Goal: Communication & Community: Answer question/provide support

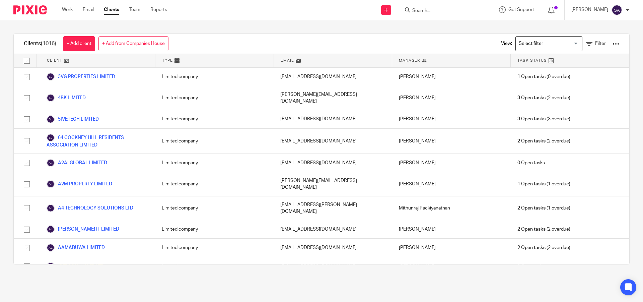
click at [431, 9] on input "Search" at bounding box center [442, 11] width 60 height 6
paste input "STERLING SOFTWARE SOLUTIONS (UK) LTD"
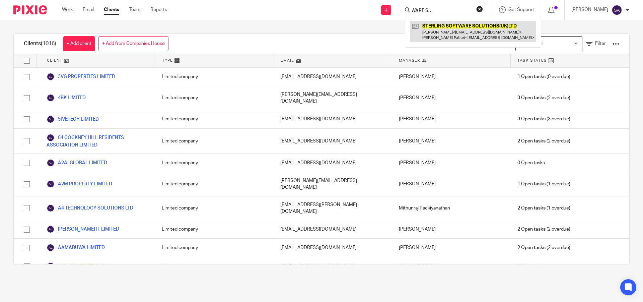
type input "STERLING SOFTWARE SOLUTIONS (UK) LTD"
click at [467, 35] on link at bounding box center [474, 31] width 126 height 21
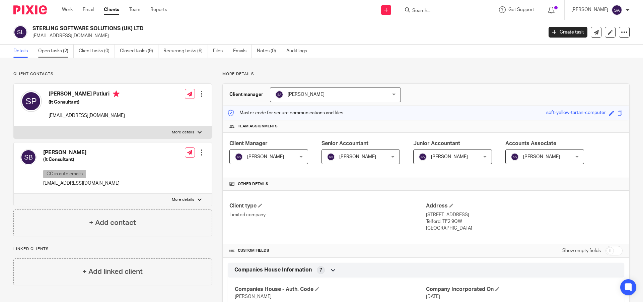
click at [60, 52] on link "Open tasks (2)" at bounding box center [56, 51] width 36 height 13
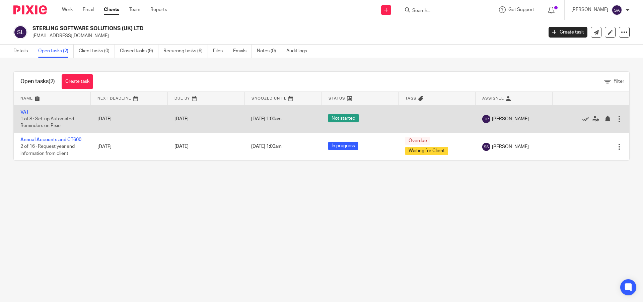
click at [24, 112] on link "VAT" at bounding box center [24, 112] width 8 height 5
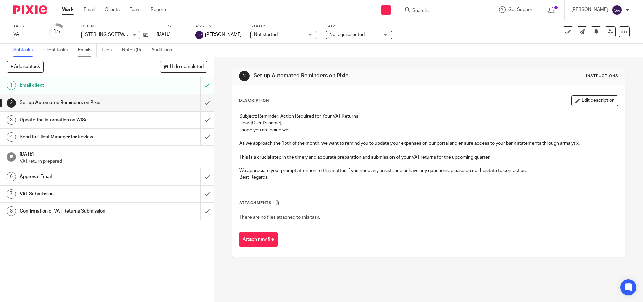
click at [88, 51] on link "Emails" at bounding box center [87, 50] width 19 height 13
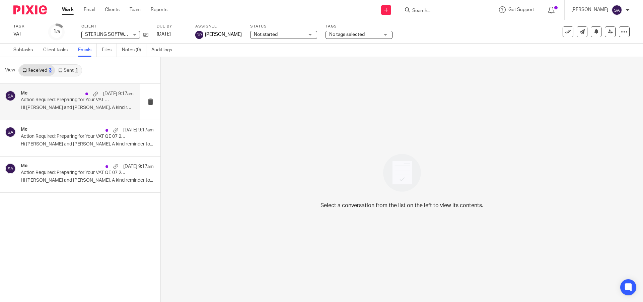
click at [55, 101] on p "Action Required: Preparing for Your VAT QE 07 2025 - STERLING SOFTWARE SOLUTION…" at bounding box center [66, 100] width 90 height 6
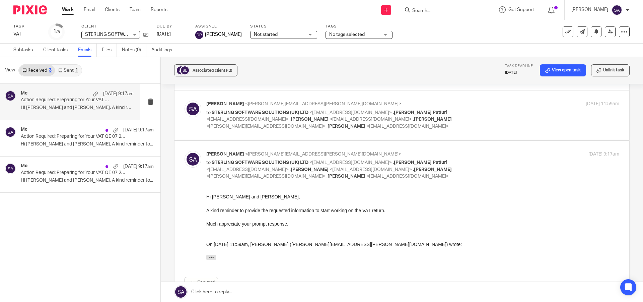
scroll to position [53, 0]
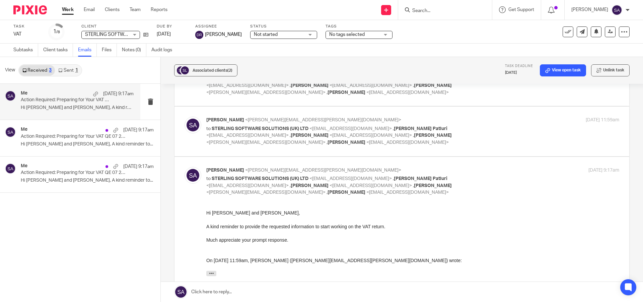
click at [511, 135] on div "Shafiya Abdulla <shafiya.abdulla@wis-accountancy.co.uk> to STERLING SOFTWARE SO…" at bounding box center [412, 131] width 413 height 29
checkbox input "true"
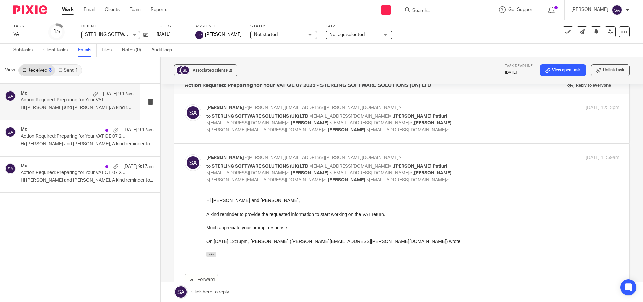
scroll to position [0, 0]
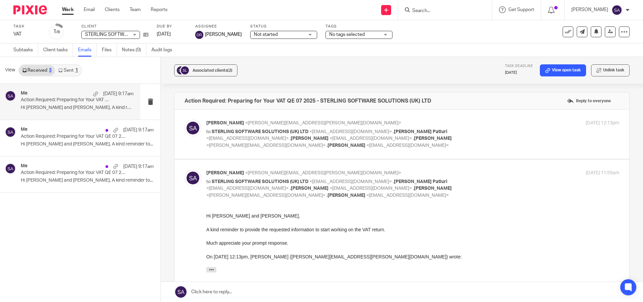
click at [498, 136] on div "Shafiya Abdulla <shafiya.abdulla@wis-accountancy.co.uk> to STERLING SOFTWARE SO…" at bounding box center [412, 134] width 413 height 29
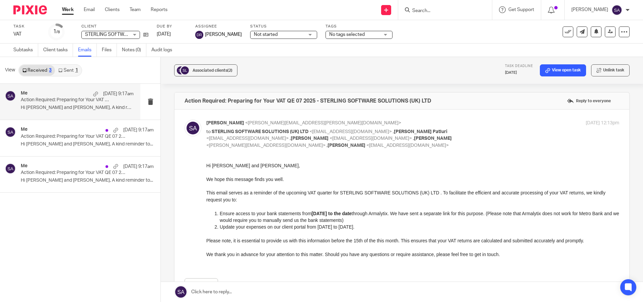
click at [498, 136] on div "Shafiya Abdulla <shafiya.abdulla@wis-accountancy.co.uk> to STERLING SOFTWARE SO…" at bounding box center [412, 134] width 413 height 29
checkbox input "false"
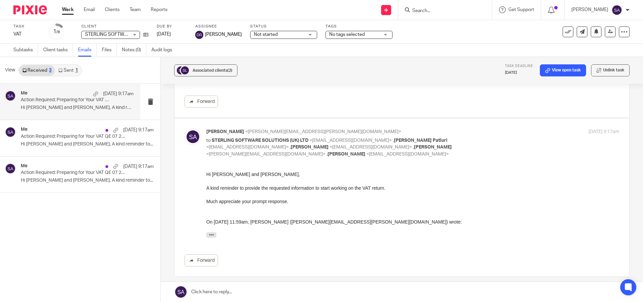
scroll to position [255, 0]
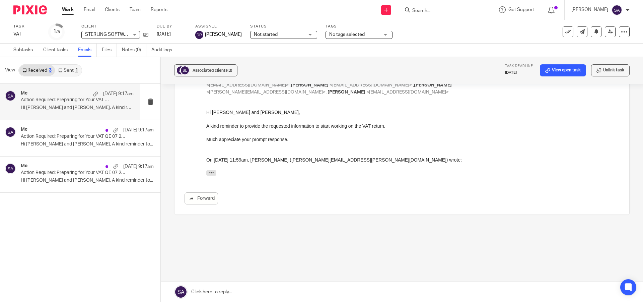
click at [218, 291] on link at bounding box center [402, 292] width 483 height 20
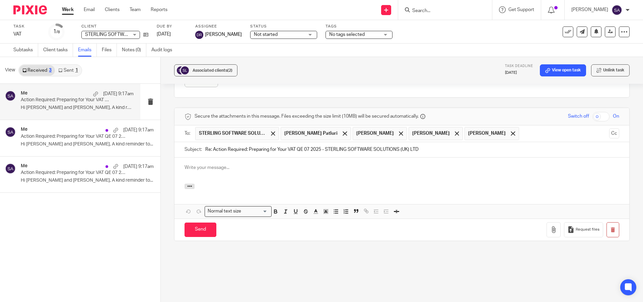
scroll to position [0, 0]
click at [403, 132] on span at bounding box center [401, 133] width 4 height 4
click at [455, 132] on span at bounding box center [457, 133] width 4 height 4
click at [399, 132] on span at bounding box center [401, 133] width 4 height 4
click at [610, 133] on button "Cc" at bounding box center [615, 133] width 10 height 10
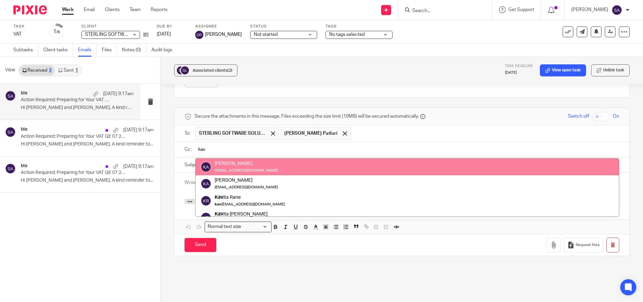
type input "kav"
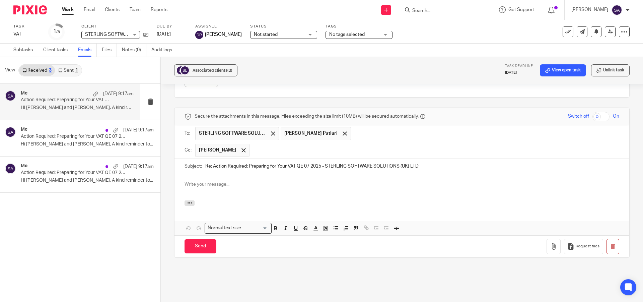
click at [298, 151] on input "text" at bounding box center [435, 150] width 364 height 13
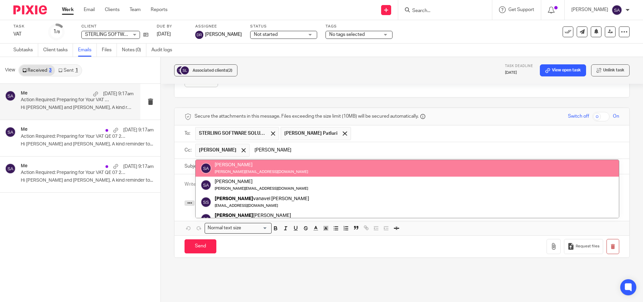
type input "[PERSON_NAME]"
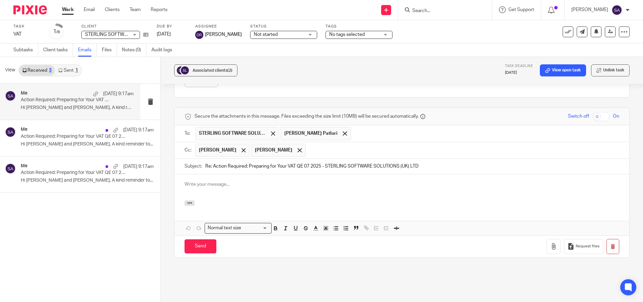
click at [321, 151] on input "text" at bounding box center [463, 150] width 308 height 13
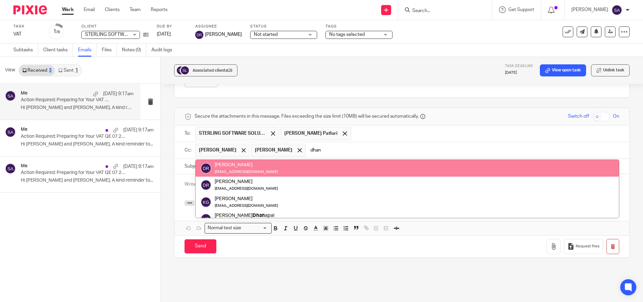
type input "dhan"
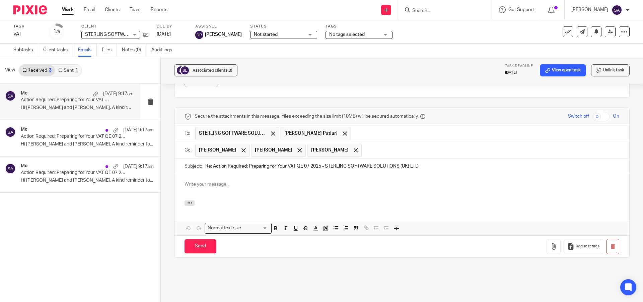
click at [219, 186] on p at bounding box center [402, 184] width 435 height 7
drag, startPoint x: 277, startPoint y: 185, endPoint x: 178, endPoint y: 182, distance: 99.2
click at [178, 182] on div "STERLING SOFTWARE SOLUTIONS (UK) LTD" at bounding box center [402, 187] width 455 height 26
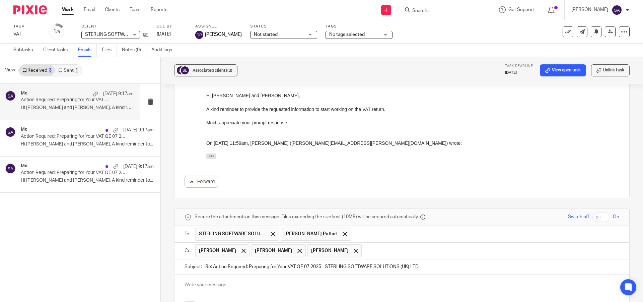
scroll to position [306, 0]
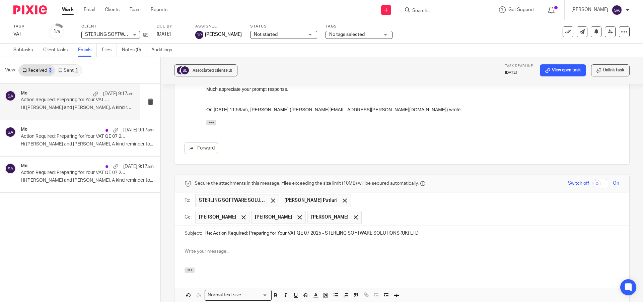
click at [211, 234] on input "Re: Action Required: Preparing for Your VAT QE 07 2025 - STERLING SOFTWARE SOLU…" at bounding box center [412, 233] width 414 height 15
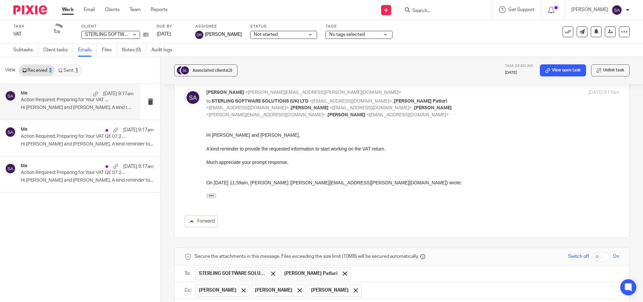
scroll to position [235, 0]
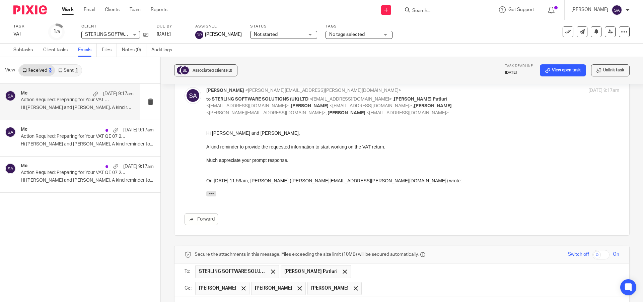
type input "Action Required: Preparing for Your VAT QE 07 2025 - STERLING SOFTWARE SOLUTION…"
drag, startPoint x: 411, startPoint y: 262, endPoint x: 268, endPoint y: 150, distance: 181.1
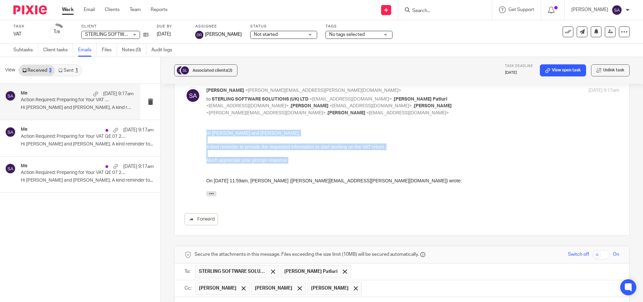
drag, startPoint x: 206, startPoint y: 132, endPoint x: 293, endPoint y: 162, distance: 91.0
click at [293, 162] on div "Hi Sanjay and Sruthi, A kind reminder to provide the requested information to s…" at bounding box center [412, 165] width 413 height 70
copy div "Hi Sanjay and Sruthi, A kind reminder to provide the requested information to s…"
click at [293, 162] on p "Much appreciate your prompt response." at bounding box center [412, 160] width 413 height 7
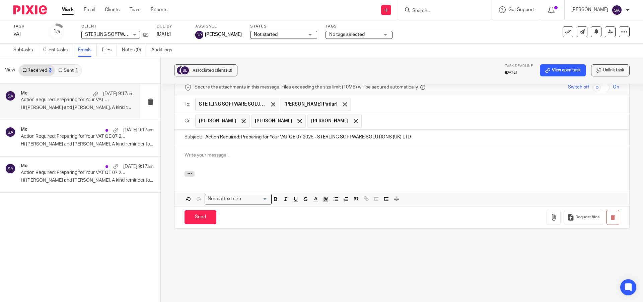
scroll to position [402, 0]
click at [218, 157] on p at bounding box center [402, 154] width 435 height 7
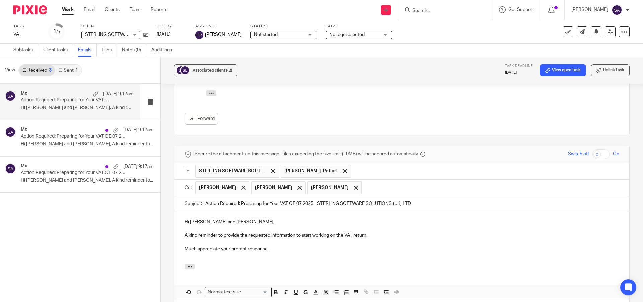
scroll to position [369, 0]
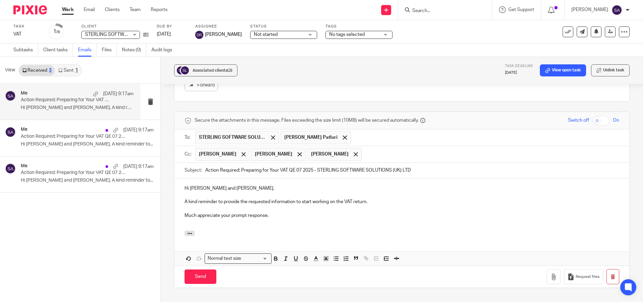
click at [216, 201] on p "A kind reminder to provide the requested information to start working on the VA…" at bounding box center [402, 201] width 435 height 7
click at [280, 217] on p "Much appreciate your prompt response." at bounding box center [402, 215] width 435 height 7
click at [381, 201] on p "A kind reminder to provide the requested information to start working on the VA…" at bounding box center [402, 201] width 435 height 7
drag, startPoint x: 261, startPoint y: 215, endPoint x: 183, endPoint y: 215, distance: 78.1
click at [185, 215] on p "Much appreciate your prompt response." at bounding box center [402, 215] width 435 height 7
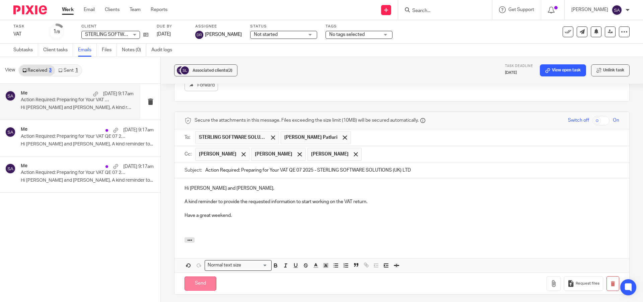
click at [201, 279] on input "Send" at bounding box center [201, 283] width 32 height 14
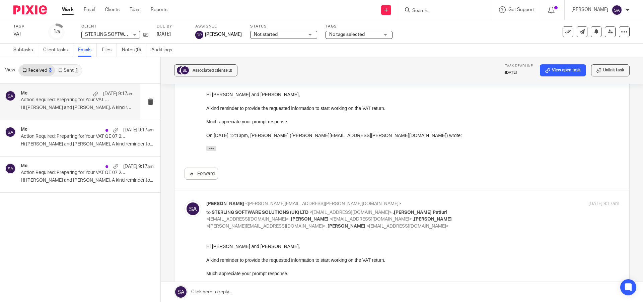
scroll to position [0, 0]
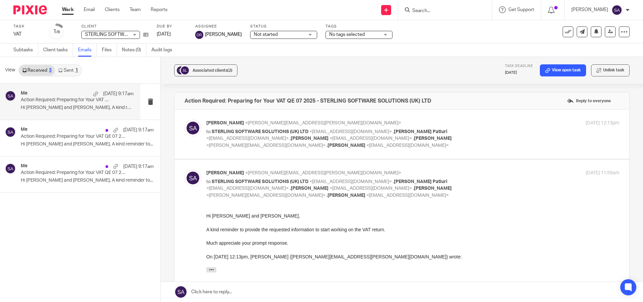
click at [486, 136] on div "Shafiya Abdulla <shafiya.abdulla@wis-accountancy.co.uk> to STERLING SOFTWARE SO…" at bounding box center [412, 134] width 413 height 29
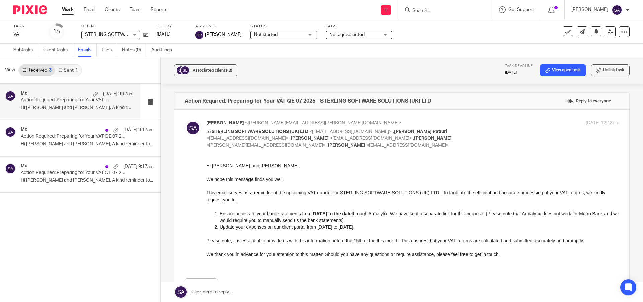
click at [482, 129] on div "Shafiya Abdulla <shafiya.abdulla@wis-accountancy.co.uk> to STERLING SOFTWARE SO…" at bounding box center [412, 134] width 413 height 29
checkbox input "false"
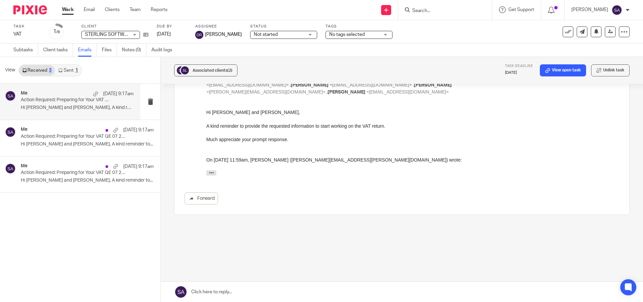
scroll to position [54, 0]
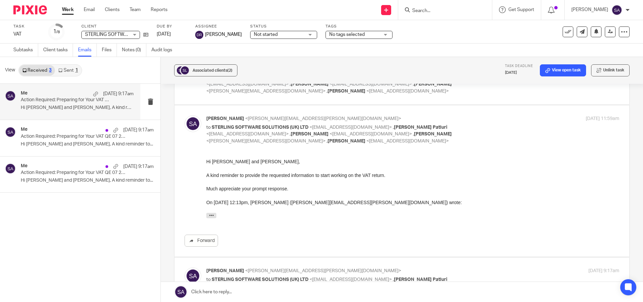
click at [435, 9] on input "Search" at bounding box center [442, 11] width 60 height 6
paste input "N2N IT SOLUTIONS LIMITED"
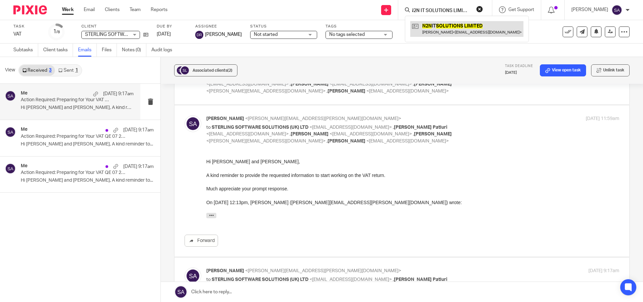
type input "N2N IT SOLUTIONS LIMITED"
click at [445, 24] on link at bounding box center [467, 28] width 113 height 15
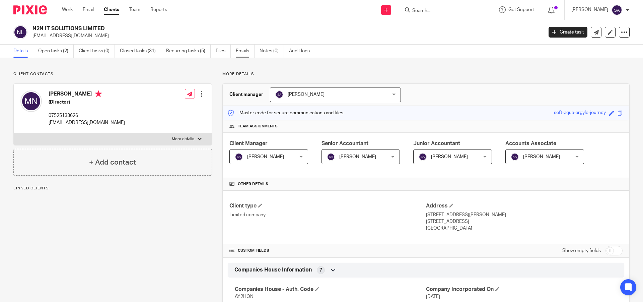
click at [242, 53] on link "Emails" at bounding box center [245, 51] width 19 height 13
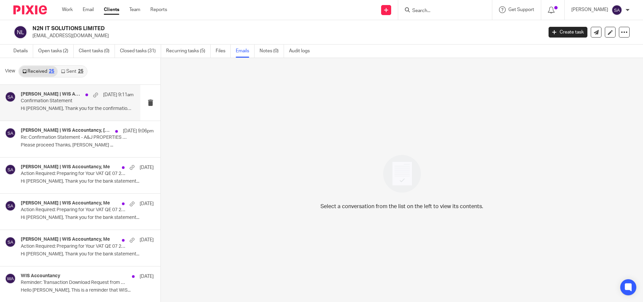
click at [58, 105] on div "[PERSON_NAME] | WIS Accountancy, [PERSON_NAME], [PERSON_NAME], Me [DATE] 9:11am…" at bounding box center [77, 102] width 113 height 22
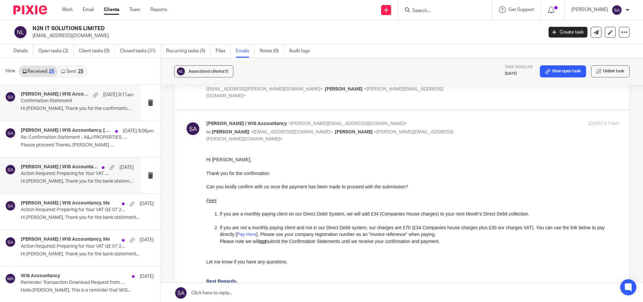
click at [51, 173] on p "Action Required: Preparing for Your VAT QE 07 2025 - N2N IT SOLUTIONS LIMITED" at bounding box center [66, 174] width 90 height 6
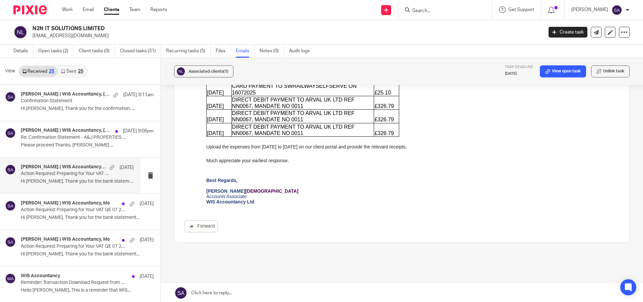
scroll to position [256, 0]
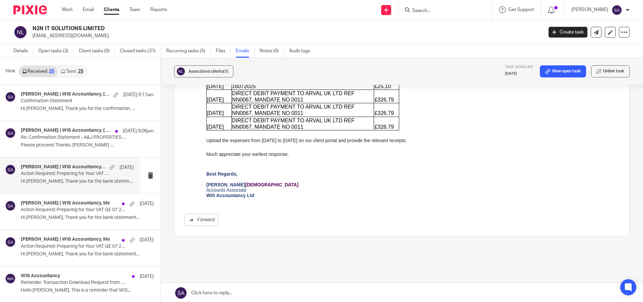
click at [248, 294] on link at bounding box center [402, 293] width 483 height 20
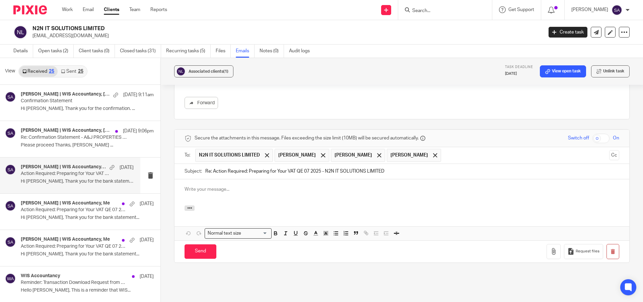
scroll to position [0, 0]
click at [238, 186] on p at bounding box center [402, 189] width 435 height 7
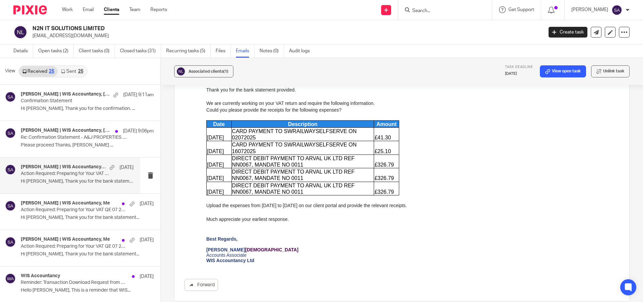
scroll to position [279, 0]
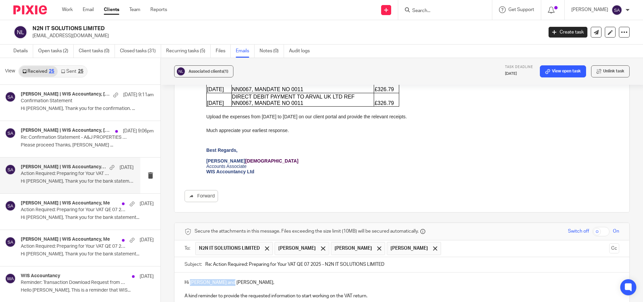
drag, startPoint x: 225, startPoint y: 262, endPoint x: 190, endPoint y: 264, distance: 35.3
click at [190, 279] on p "Hi [PERSON_NAME] and [PERSON_NAME]," at bounding box center [402, 282] width 435 height 7
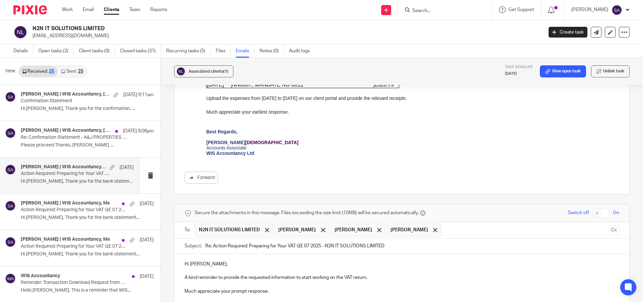
scroll to position [313, 0]
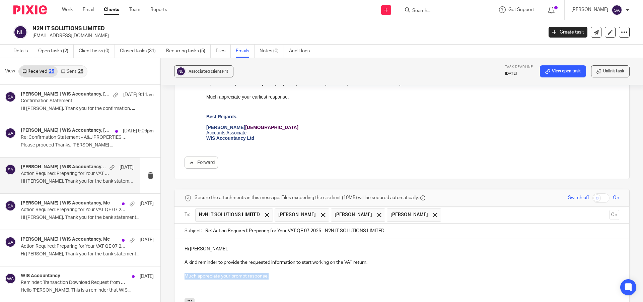
drag, startPoint x: 257, startPoint y: 256, endPoint x: 185, endPoint y: 258, distance: 72.4
click at [185, 273] on p "Much appreciate your prompt response." at bounding box center [402, 276] width 435 height 7
click at [269, 273] on p "Much appreciate your prompt response." at bounding box center [402, 276] width 435 height 7
drag, startPoint x: 269, startPoint y: 256, endPoint x: 187, endPoint y: 243, distance: 82.8
click at [187, 243] on div "Hi [PERSON_NAME], A kind reminder to provide the requested information to start…" at bounding box center [402, 268] width 455 height 59
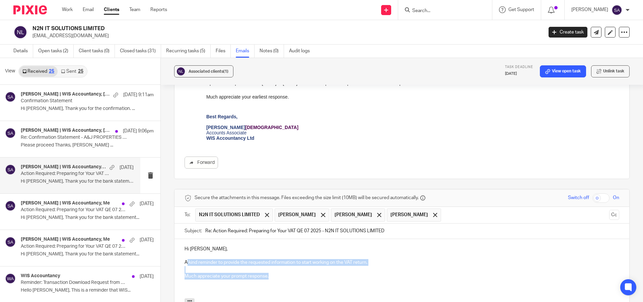
click at [229, 273] on p "Much appreciate your prompt response." at bounding box center [402, 276] width 435 height 7
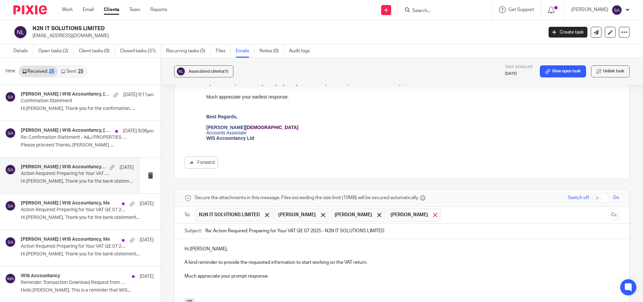
click at [433, 213] on span at bounding box center [435, 215] width 4 height 4
click at [380, 213] on span at bounding box center [379, 215] width 4 height 4
click at [327, 210] on div at bounding box center [323, 215] width 8 height 10
click at [610, 210] on button "Cc" at bounding box center [615, 215] width 10 height 10
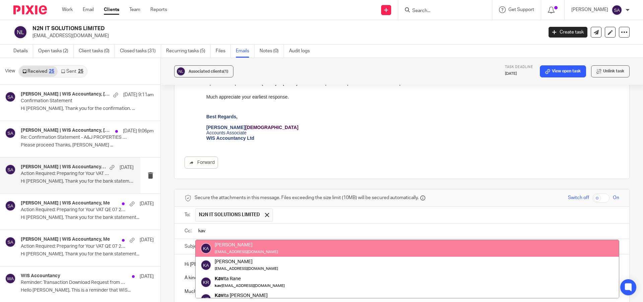
type input "kav"
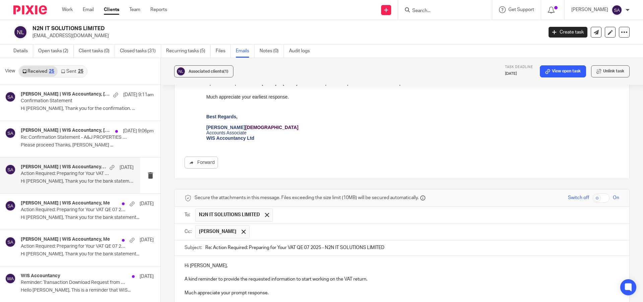
click at [285, 225] on input "text" at bounding box center [435, 231] width 364 height 13
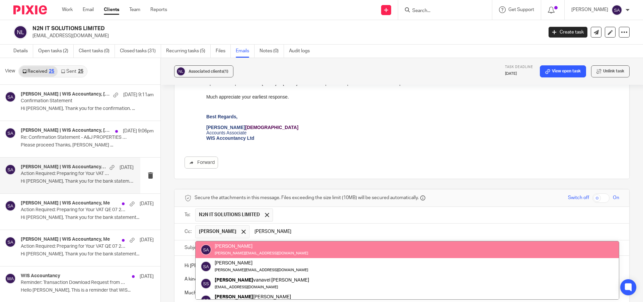
type input "[PERSON_NAME]"
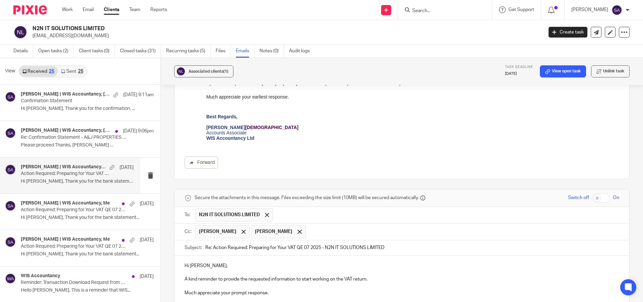
click at [342, 225] on input "text" at bounding box center [463, 231] width 308 height 13
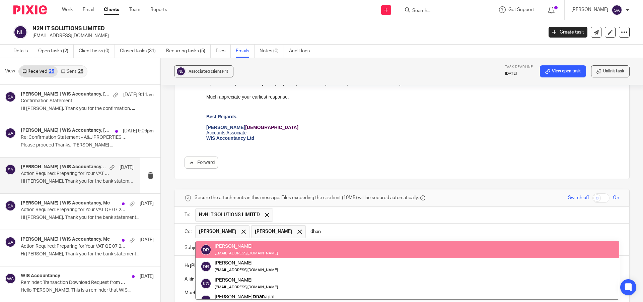
type input "dhan"
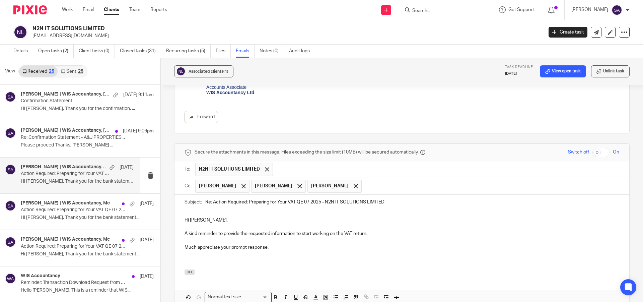
scroll to position [347, 0]
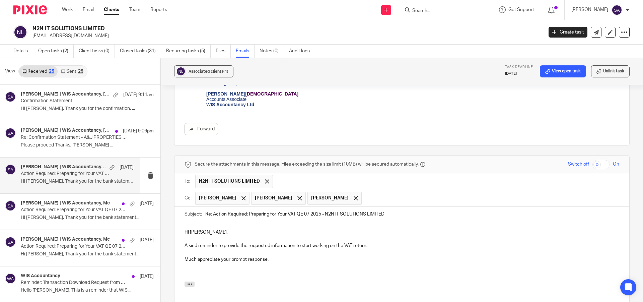
drag, startPoint x: 212, startPoint y: 195, endPoint x: 200, endPoint y: 194, distance: 11.8
click at [200, 207] on div "Subject: Re: Action Required: Preparing for Your VAT QE 07 2025 - N2N IT SOLUTI…" at bounding box center [402, 214] width 435 height 15
type input "Action Required: Preparing for Your VAT QE 07 2025 - N2N IT SOLUTIONS LIMITED"
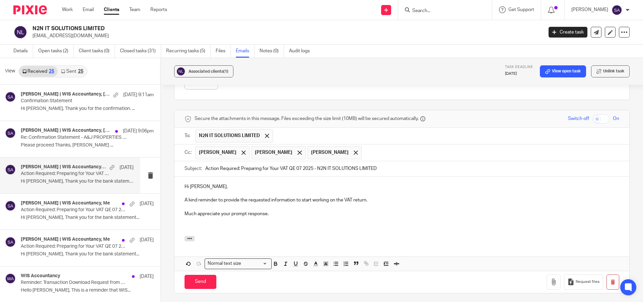
scroll to position [380, 0]
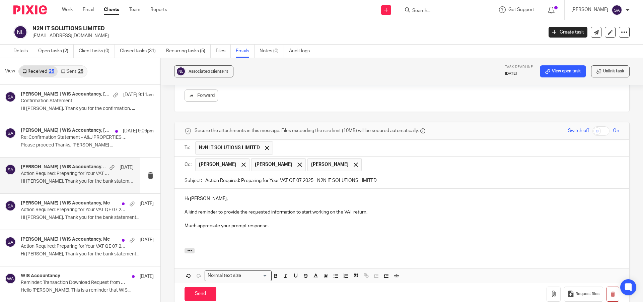
click at [199, 236] on p at bounding box center [402, 239] width 435 height 7
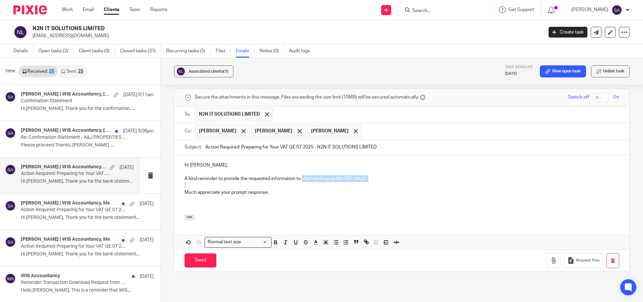
drag, startPoint x: 301, startPoint y: 158, endPoint x: 371, endPoint y: 161, distance: 70.1
click at [371, 161] on div "Hi [PERSON_NAME], A kind reminder to provide the requested information to start…" at bounding box center [402, 184] width 455 height 59
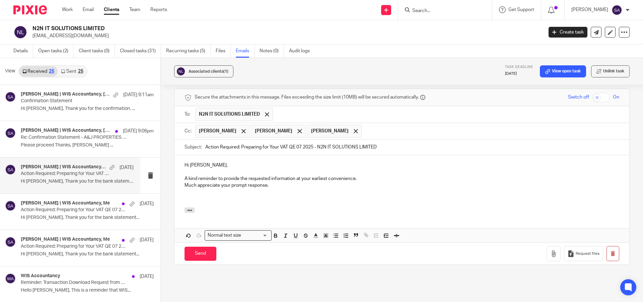
click at [365, 175] on p "A kind reminder to provide the requested information at your earliest convenien…" at bounding box center [402, 178] width 435 height 7
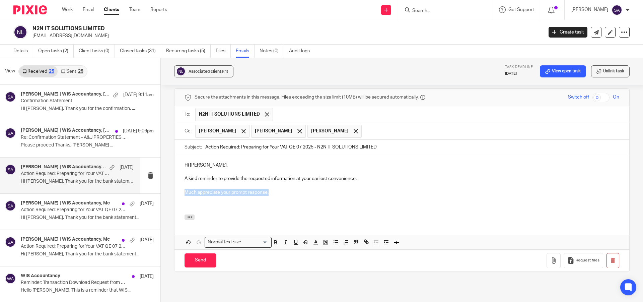
drag, startPoint x: 274, startPoint y: 171, endPoint x: 180, endPoint y: 172, distance: 93.8
click at [180, 172] on div "Hi [PERSON_NAME], A kind reminder to provide the requested information at your …" at bounding box center [402, 184] width 455 height 59
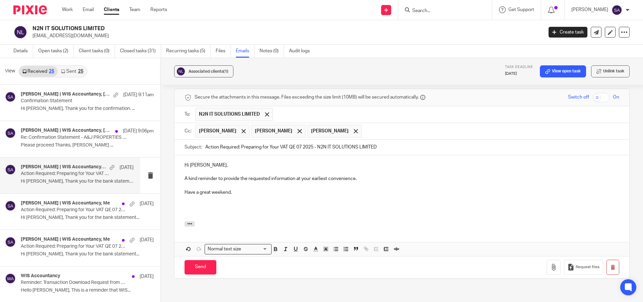
click at [186, 209] on p at bounding box center [402, 212] width 435 height 7
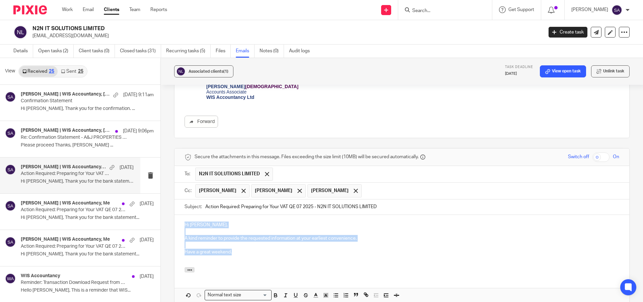
drag, startPoint x: 211, startPoint y: 229, endPoint x: 184, endPoint y: 204, distance: 36.8
click at [184, 215] on div "Hi [PERSON_NAME], A kind reminder to provide the requested information at your …" at bounding box center [402, 241] width 455 height 53
copy div "Hi [PERSON_NAME], A kind reminder to provide the requested information at your …"
click at [259, 249] on p "Have a great weekend." at bounding box center [402, 252] width 435 height 7
drag, startPoint x: 362, startPoint y: 218, endPoint x: 182, endPoint y: 216, distance: 179.3
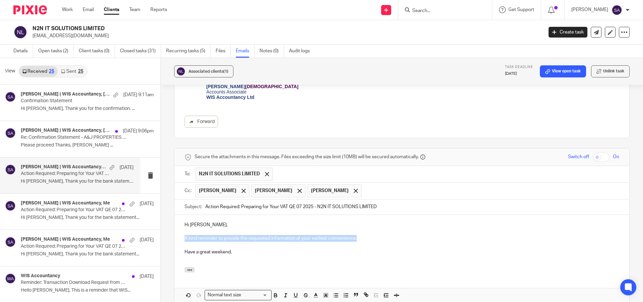
click at [182, 216] on div "Hi [PERSON_NAME], A kind reminder to provide the requested information at your …" at bounding box center [402, 241] width 455 height 53
click at [194, 255] on p at bounding box center [402, 258] width 435 height 7
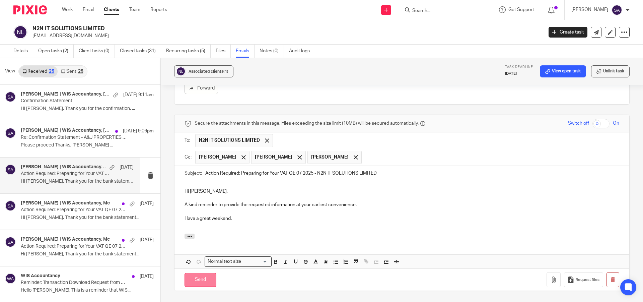
click at [207, 273] on input "Send" at bounding box center [201, 280] width 32 height 14
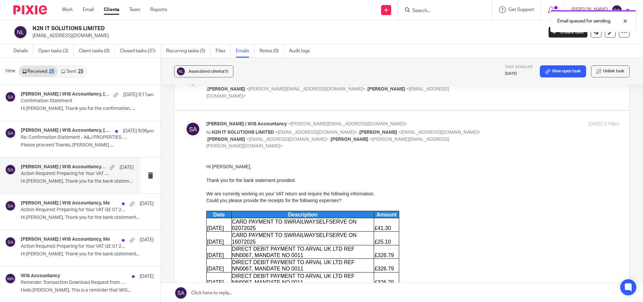
scroll to position [88, 0]
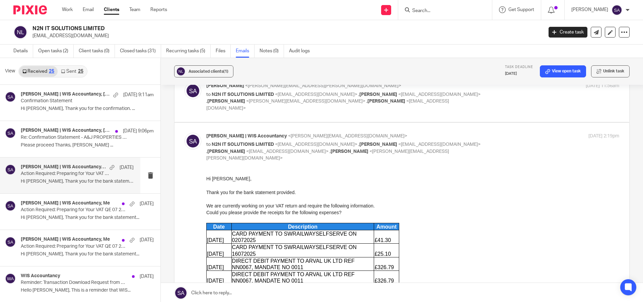
click at [427, 8] on input "Search" at bounding box center [442, 11] width 60 height 6
paste input "SARASWATI BP LIMITED"
type input "SARASWATI BP LIMITED"
click at [452, 30] on link at bounding box center [467, 28] width 113 height 15
